Goal: Find specific page/section: Find specific page/section

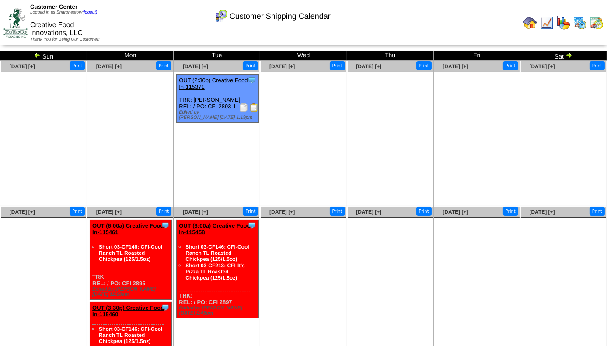
click at [582, 24] on img at bounding box center [580, 23] width 14 height 14
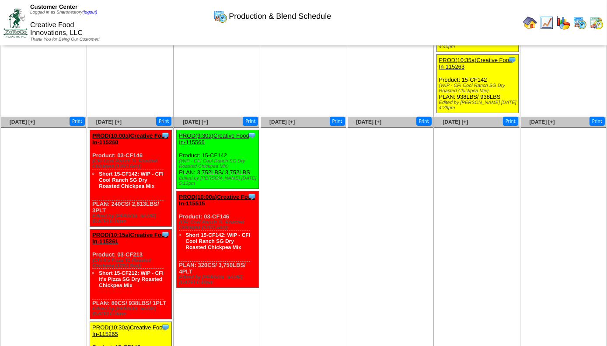
scroll to position [254, 0]
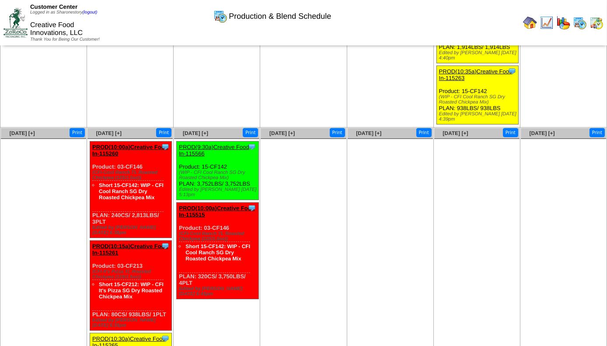
click at [549, 26] on img at bounding box center [546, 23] width 14 height 14
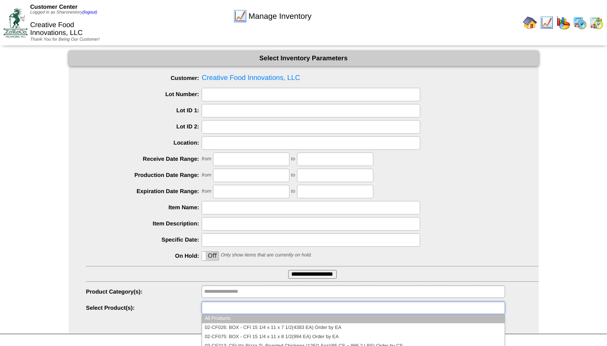
click at [226, 306] on input "text" at bounding box center [232, 307] width 56 height 11
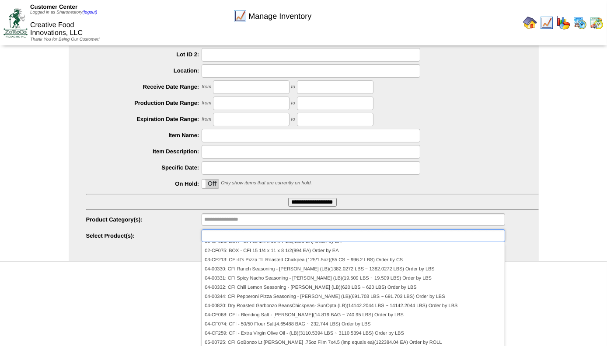
scroll to position [42, 0]
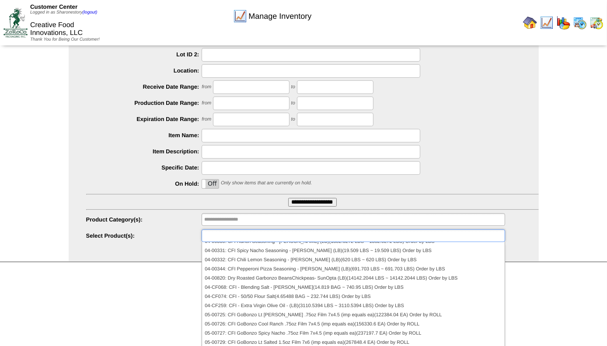
type input "**********"
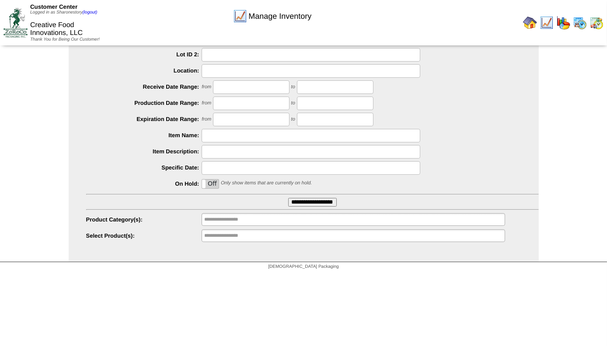
click at [382, 274] on html "Customer Center Logged in as Sharonestory (logout) Creative Food Innovations, L…" at bounding box center [303, 101] width 607 height 346
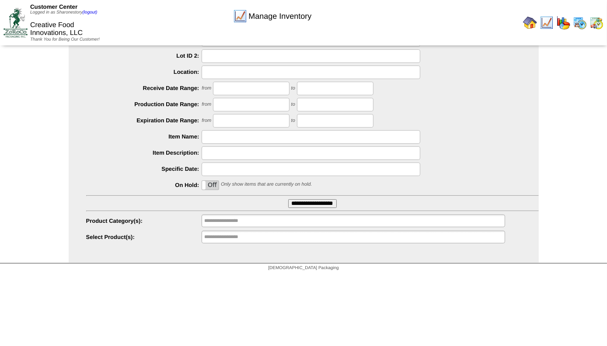
scroll to position [72, 0]
